Goal: Task Accomplishment & Management: Use online tool/utility

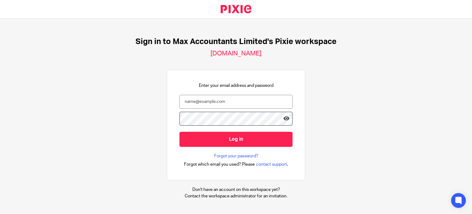
type input "[PERSON_NAME][EMAIL_ADDRESS][DOMAIN_NAME]"
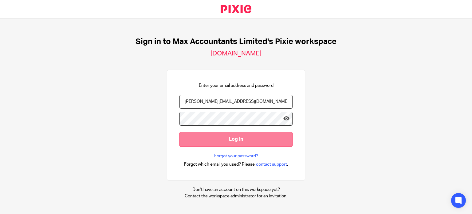
click at [256, 139] on input "Log in" at bounding box center [235, 138] width 113 height 15
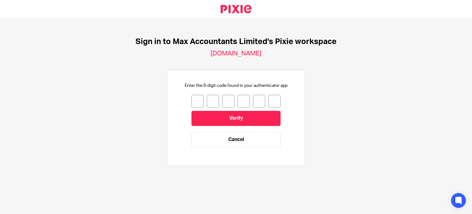
click at [195, 103] on input "number" at bounding box center [197, 101] width 12 height 13
type input "1"
type input "3"
type input "1"
type input "5"
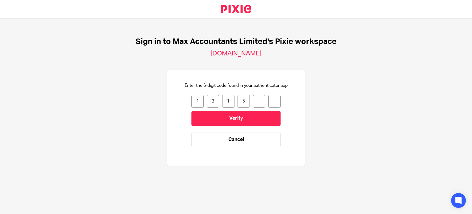
type input "2"
type input "3"
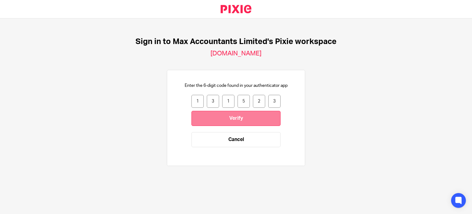
click at [200, 117] on input "Verify" at bounding box center [235, 118] width 89 height 15
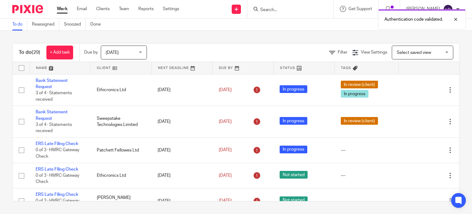
click at [116, 68] on link at bounding box center [121, 68] width 61 height 12
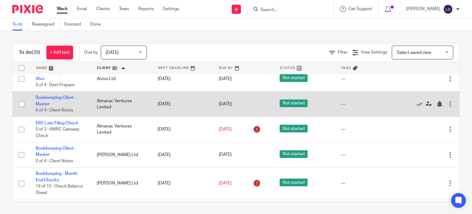
scroll to position [51, 0]
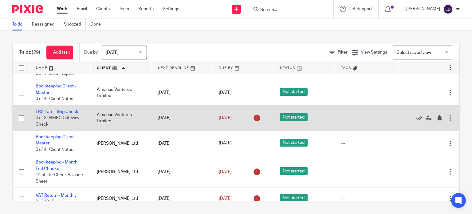
click at [416, 117] on icon at bounding box center [419, 118] width 6 height 6
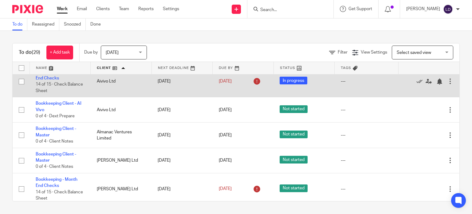
scroll to position [0, 0]
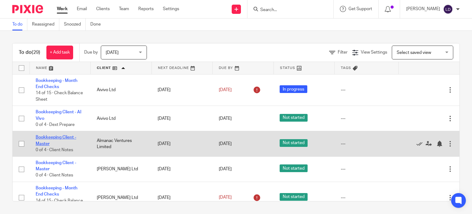
click at [68, 138] on link "Bookkeeping Client - Master" at bounding box center [56, 140] width 41 height 10
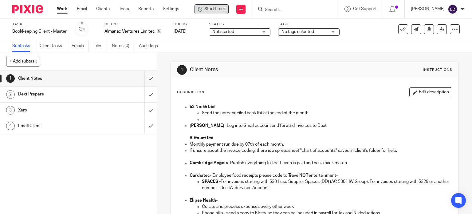
click at [203, 4] on div "Start timer" at bounding box center [211, 9] width 34 height 10
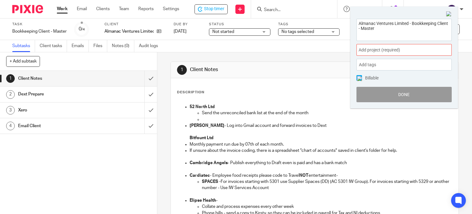
click at [378, 47] on span "Add project (required) :" at bounding box center [397, 50] width 77 height 6
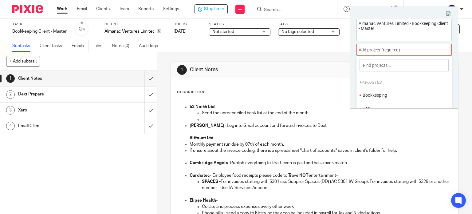
click at [374, 94] on li "Bookkeeping" at bounding box center [402, 95] width 80 height 6
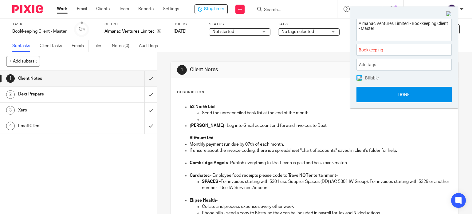
click at [375, 98] on button "Done" at bounding box center [403, 94] width 95 height 15
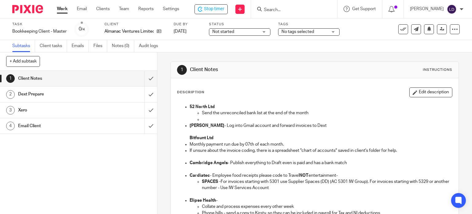
click at [240, 33] on span "Not started" at bounding box center [235, 32] width 46 height 6
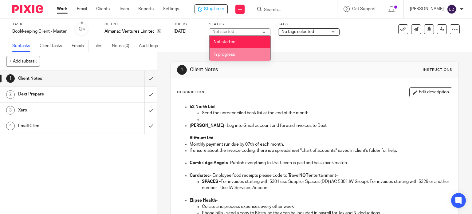
click at [238, 54] on li "In progress" at bounding box center [240, 54] width 61 height 13
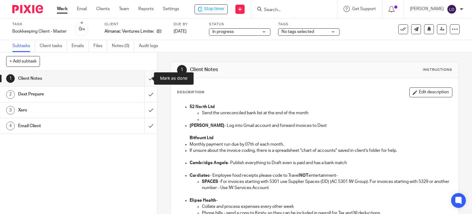
click at [147, 79] on input "submit" at bounding box center [78, 78] width 157 height 15
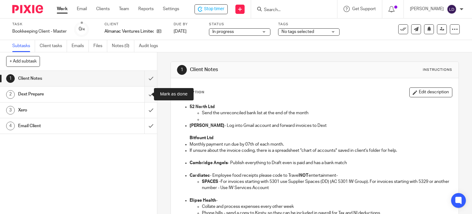
click at [147, 92] on input "submit" at bounding box center [78, 93] width 157 height 15
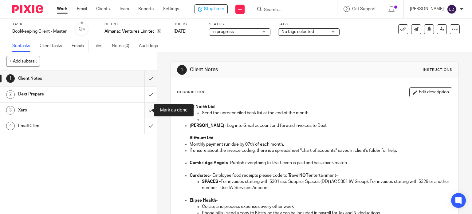
click at [149, 107] on input "submit" at bounding box center [78, 109] width 157 height 15
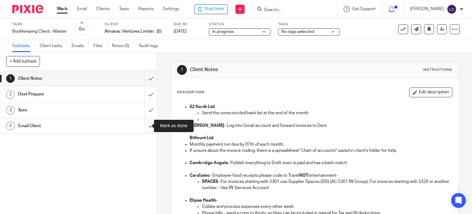
click at [148, 128] on input "submit" at bounding box center [78, 125] width 157 height 15
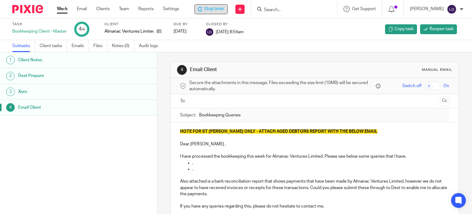
click at [218, 8] on span "Stop timer" at bounding box center [214, 9] width 20 height 6
click at [64, 8] on link "Work" at bounding box center [62, 9] width 11 height 6
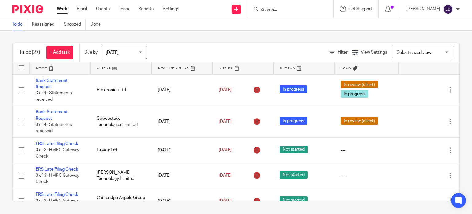
click at [130, 68] on link at bounding box center [121, 68] width 61 height 12
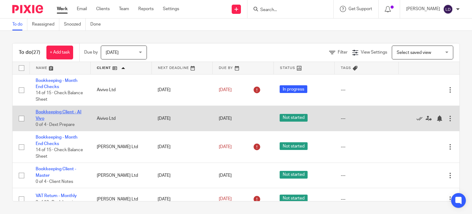
click at [49, 113] on link "Bookkeeping Client - AI Vivo" at bounding box center [59, 115] width 46 height 10
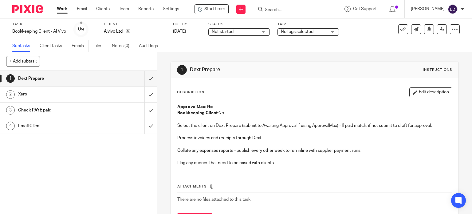
click at [210, 10] on span "Start timer" at bounding box center [214, 9] width 21 height 6
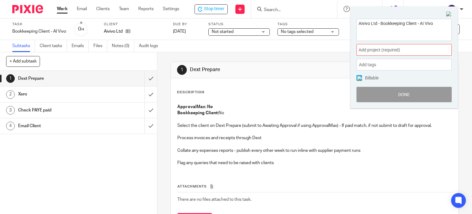
click at [370, 56] on div "Aivivo Ltd - Bookkeeping Client - AI Vivo Add project (required) : Add tags Lea…" at bounding box center [404, 61] width 108 height 96
click at [369, 53] on div "Add project (required) :" at bounding box center [403, 50] width 95 height 12
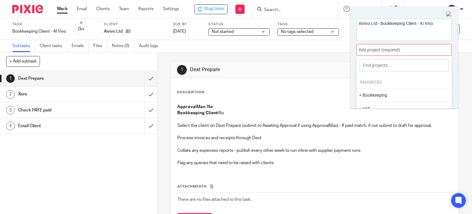
click at [379, 95] on li "Bookkeeping" at bounding box center [402, 95] width 80 height 6
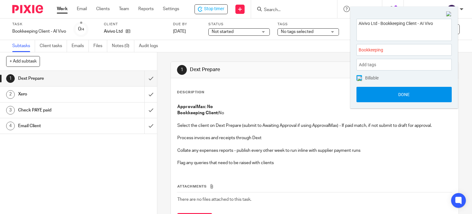
click at [380, 96] on button "Done" at bounding box center [403, 94] width 95 height 15
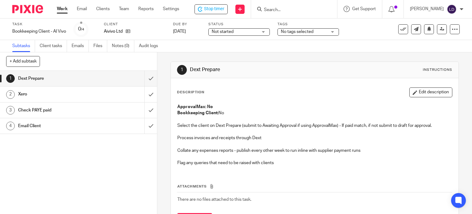
click at [249, 33] on span "Not started" at bounding box center [235, 32] width 46 height 6
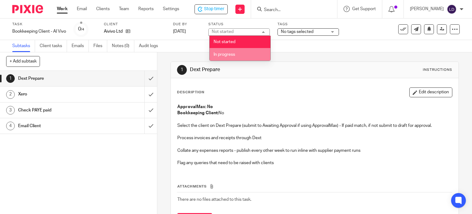
click at [255, 53] on li "In progress" at bounding box center [240, 54] width 61 height 13
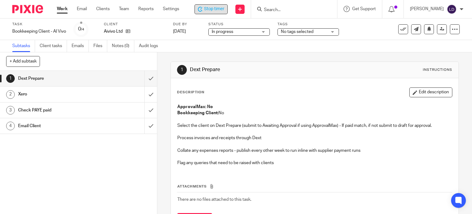
click at [204, 9] on div "Stop timer" at bounding box center [211, 9] width 26 height 6
